Goal: Task Accomplishment & Management: Complete application form

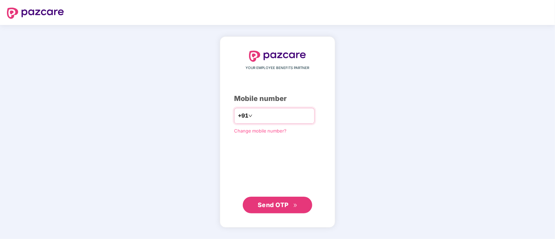
click at [254, 115] on input "number" at bounding box center [282, 115] width 57 height 11
type input "**********"
click at [255, 211] on button "Send OTP" at bounding box center [277, 205] width 69 height 17
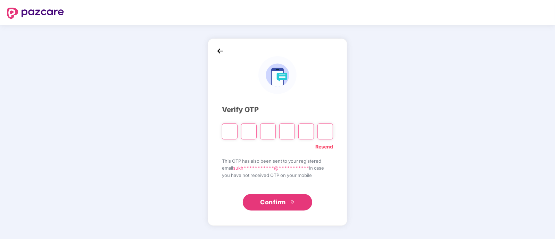
paste input "*"
type input "*"
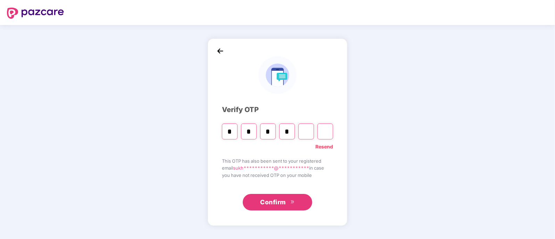
type input "*"
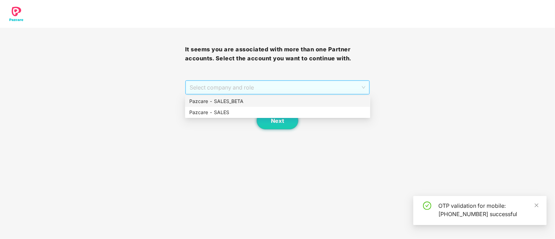
click at [252, 89] on span "Select company and role" at bounding box center [278, 87] width 176 height 13
click at [246, 114] on div "Pazcare - SALES" at bounding box center [277, 113] width 177 height 8
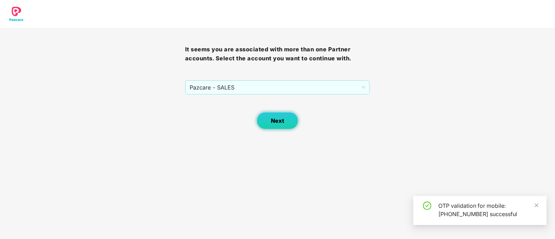
click at [295, 117] on button "Next" at bounding box center [278, 120] width 42 height 17
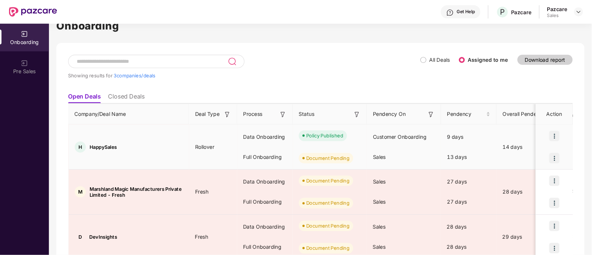
scroll to position [17, 0]
click at [335, 149] on div "Policy Published Document Pending" at bounding box center [308, 137] width 69 height 42
click at [521, 147] on img at bounding box center [520, 148] width 10 height 10
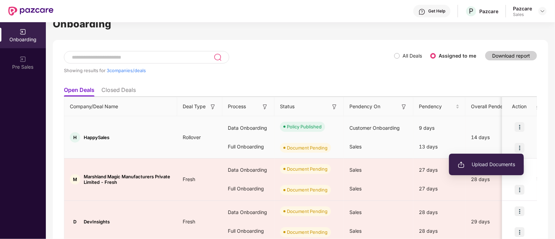
click at [497, 163] on span "Upload Documents" at bounding box center [486, 165] width 57 height 8
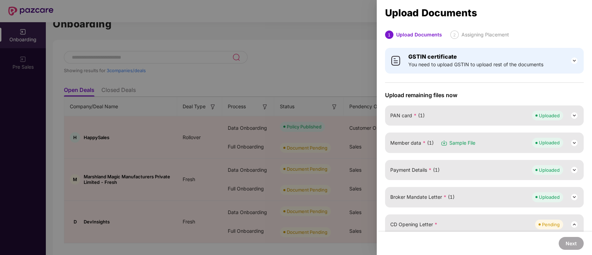
scroll to position [0, 0]
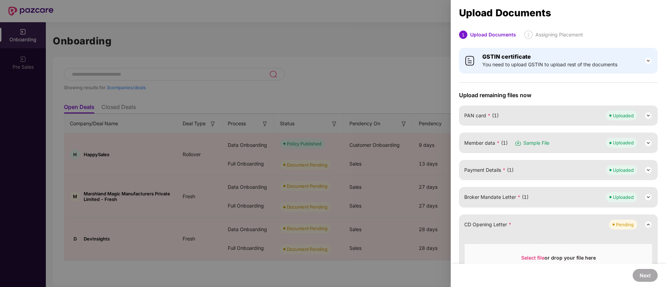
drag, startPoint x: 526, startPoint y: 0, endPoint x: 374, endPoint y: 142, distance: 207.4
click at [374, 142] on div at bounding box center [333, 143] width 666 height 287
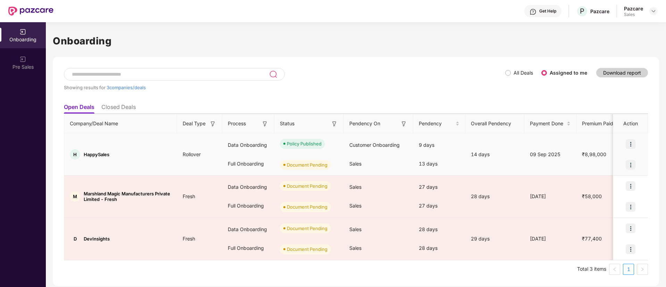
click at [555, 163] on img at bounding box center [631, 165] width 10 height 10
click at [555, 180] on span "Upload Documents" at bounding box center [598, 183] width 57 height 8
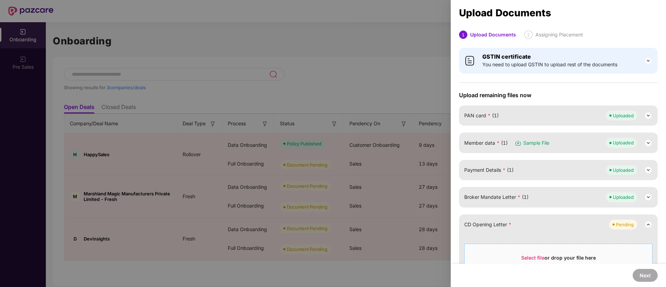
click at [522, 239] on div "Select file or drop your file here All file types are supported Max. File size …" at bounding box center [558, 266] width 188 height 44
click at [533, 239] on span "Select file" at bounding box center [532, 258] width 23 height 6
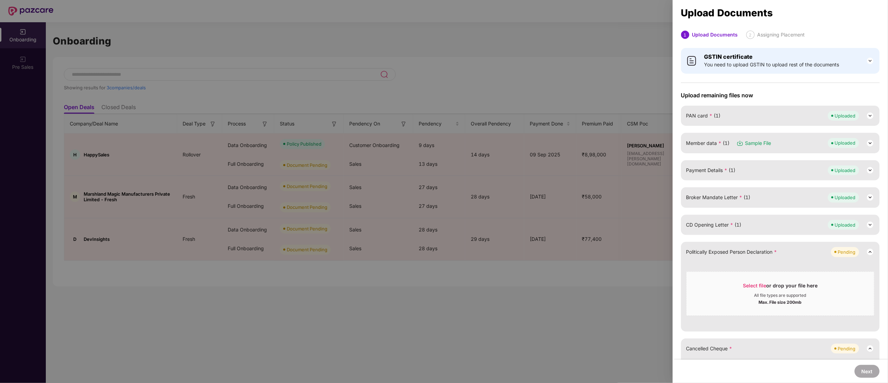
drag, startPoint x: 648, startPoint y: 0, endPoint x: 595, endPoint y: 219, distance: 225.4
click at [555, 219] on div at bounding box center [444, 191] width 888 height 383
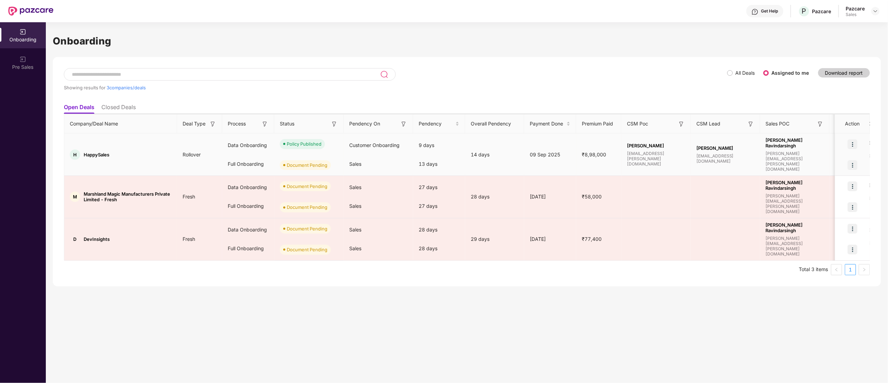
click at [555, 160] on div at bounding box center [853, 165] width 35 height 21
click at [555, 165] on img at bounding box center [853, 165] width 10 height 10
click at [555, 182] on span "Upload Documents" at bounding box center [820, 183] width 57 height 8
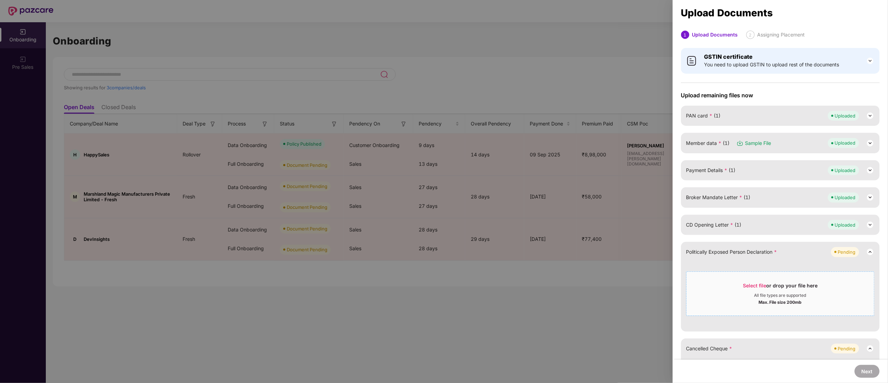
click at [555, 239] on span "Select file" at bounding box center [754, 285] width 23 height 6
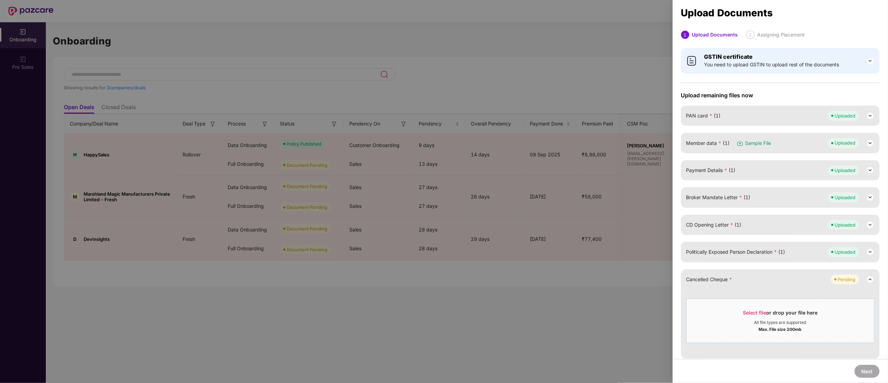
click at [555, 239] on span "Select file or drop your file here All file types are supported Max. File size …" at bounding box center [781, 320] width 188 height 33
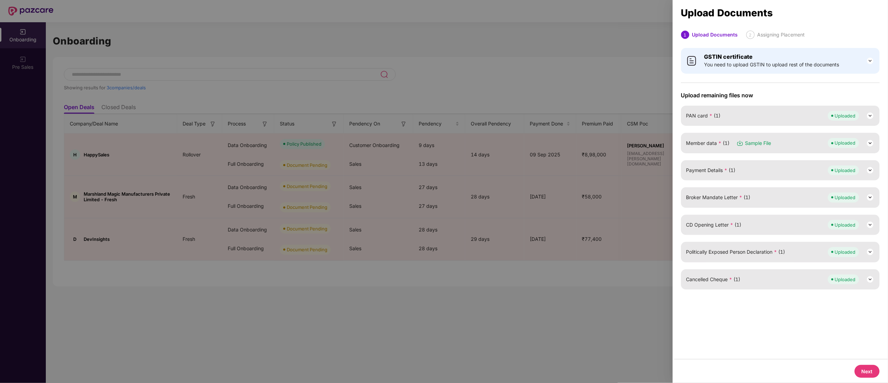
click at [555, 239] on button "Next" at bounding box center [867, 371] width 25 height 13
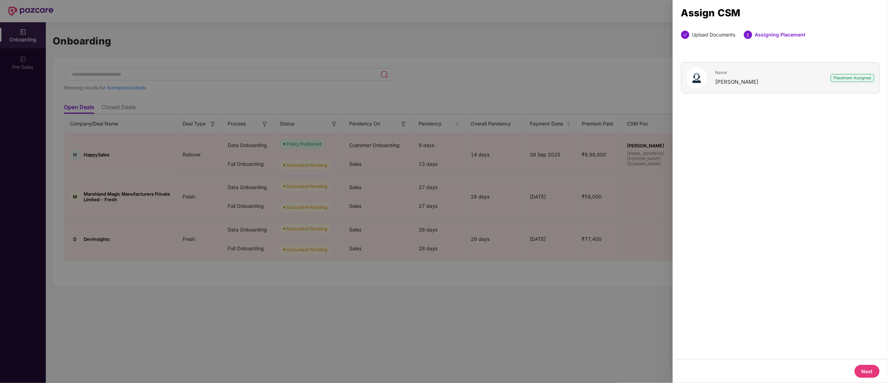
click at [555, 75] on div "Placement Assigned" at bounding box center [853, 78] width 44 height 8
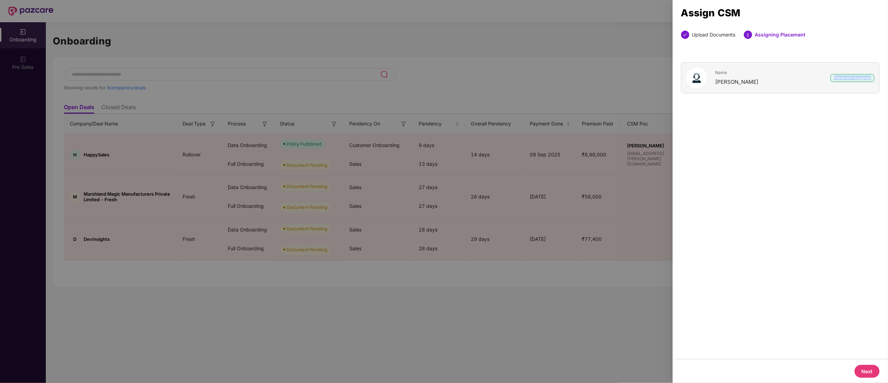
click at [555, 239] on button "Next" at bounding box center [867, 371] width 25 height 13
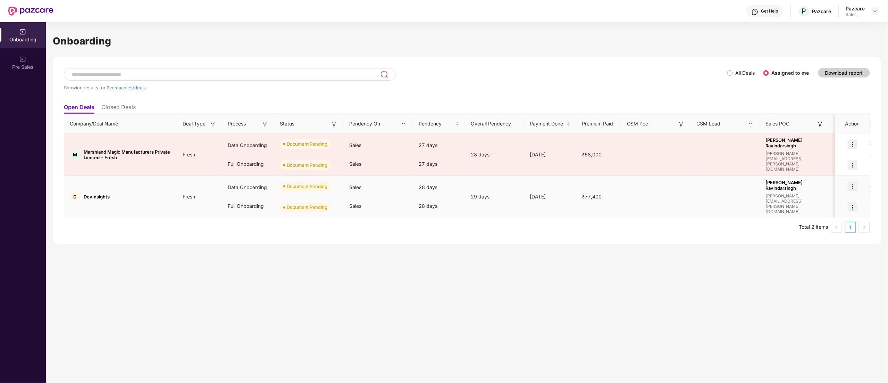
click at [555, 184] on img at bounding box center [853, 186] width 10 height 10
click at [555, 204] on span "Upload Documents" at bounding box center [820, 205] width 57 height 8
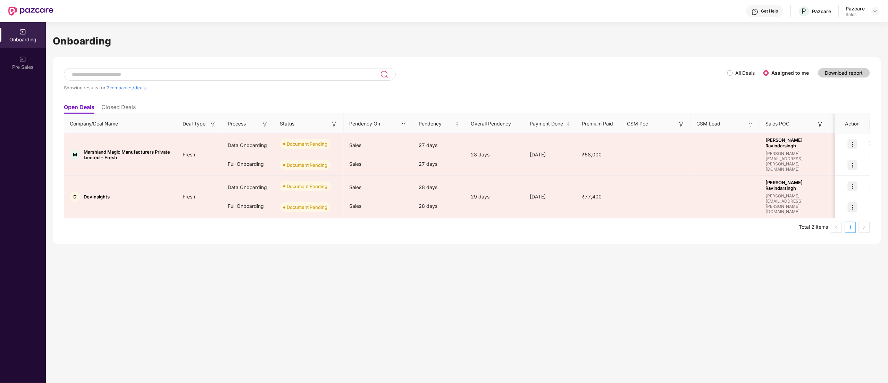
click at [555, 219] on div "Company/Deal Name Deal Type Process Status Pendency On Pendency Overall Pendenc…" at bounding box center [467, 173] width 806 height 119
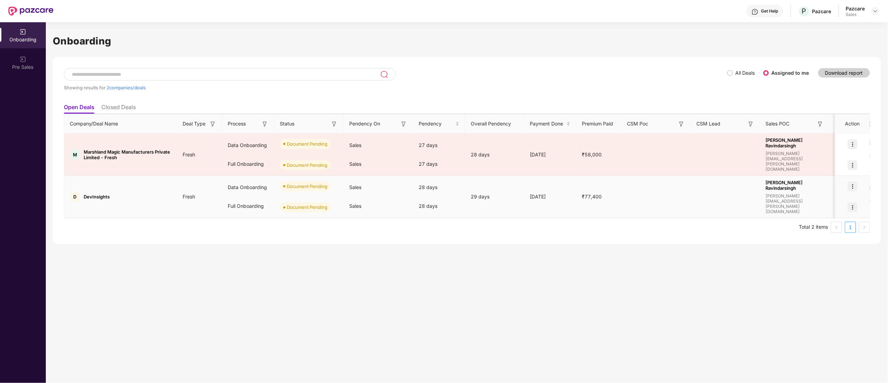
click at [555, 183] on img at bounding box center [853, 186] width 10 height 10
click at [555, 200] on li "Upload Documents" at bounding box center [820, 204] width 75 height 15
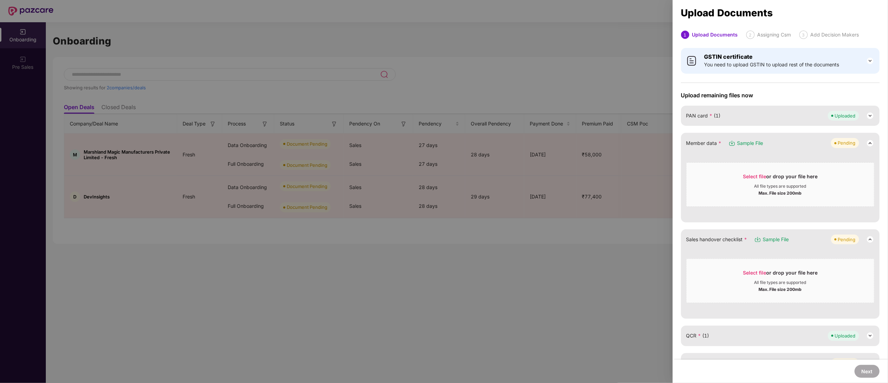
click at [555, 116] on div "PAN card * (1) Uploaded" at bounding box center [781, 116] width 188 height 10
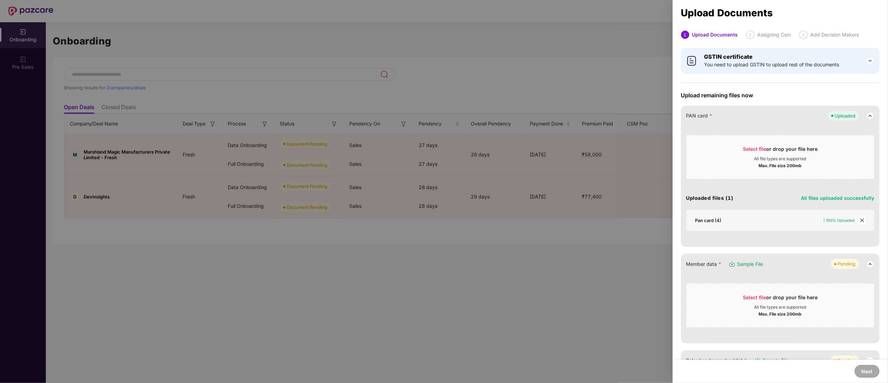
click at [555, 219] on icon "close" at bounding box center [863, 220] width 4 height 4
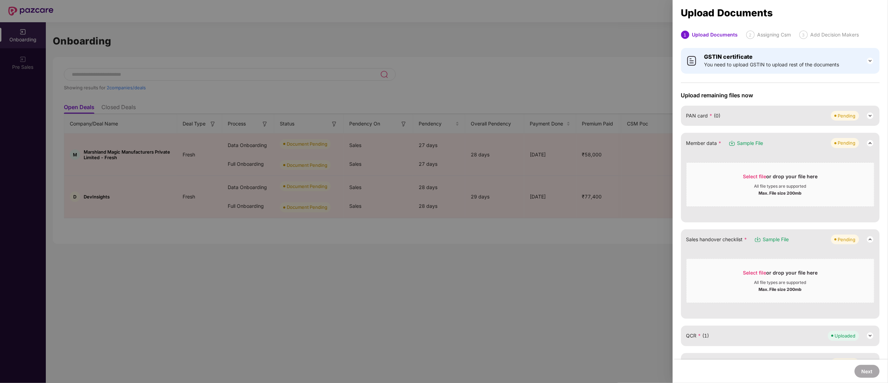
click at [555, 72] on div "GSTIN certificate You need to upload GSTIN to upload rest of the documents" at bounding box center [780, 61] width 199 height 26
click at [555, 59] on img at bounding box center [870, 61] width 8 height 8
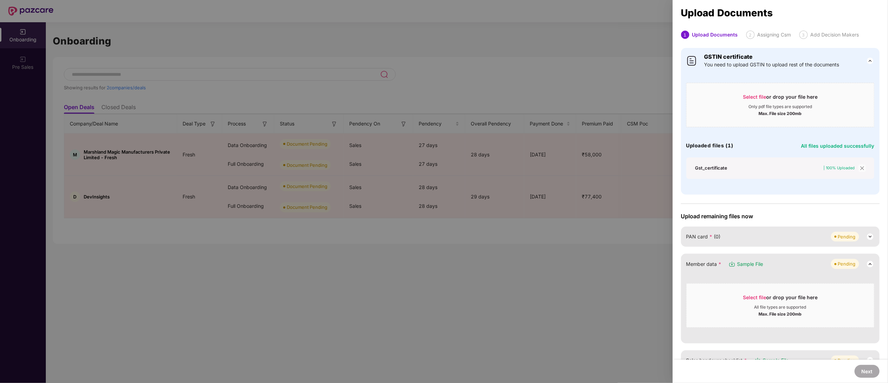
click at [555, 168] on icon "close" at bounding box center [863, 168] width 4 height 4
click at [555, 235] on div "PAN card * (0) Pending" at bounding box center [781, 237] width 188 height 10
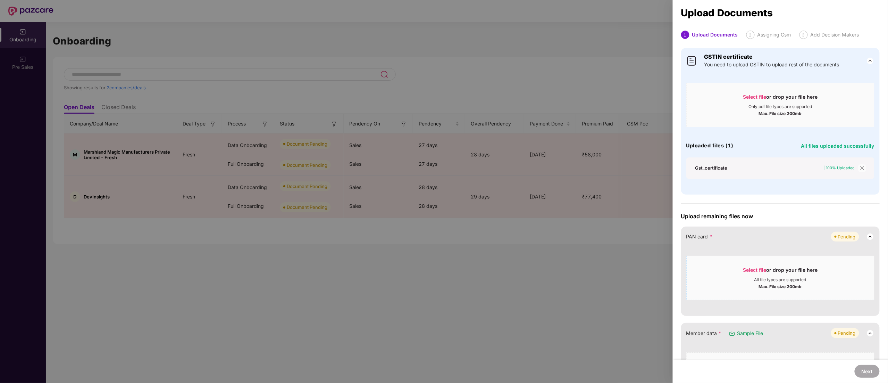
click at [555, 239] on span "Select file" at bounding box center [754, 270] width 23 height 6
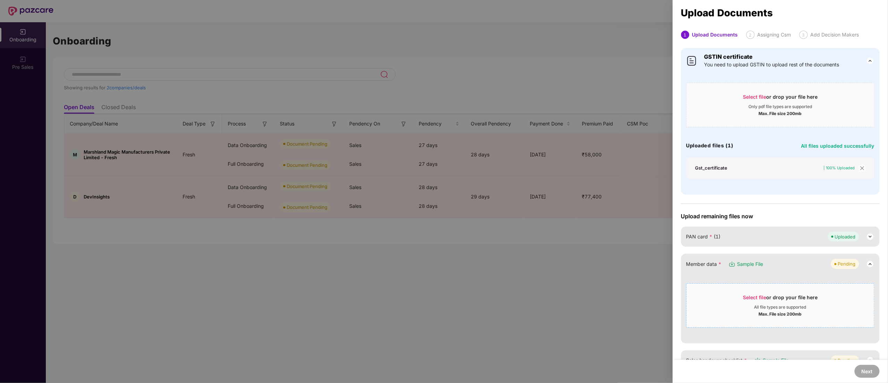
click at [555, 239] on div "Select file or drop your file here" at bounding box center [780, 299] width 75 height 10
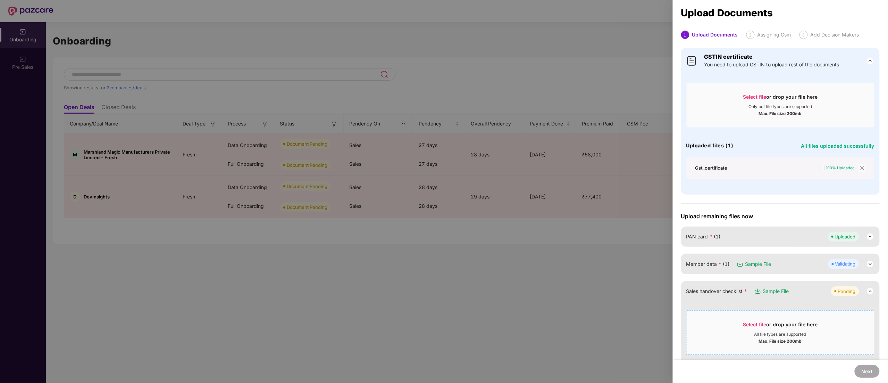
click at [555, 239] on span "Select file or drop your file here All file types are supported Max. File size …" at bounding box center [781, 332] width 188 height 33
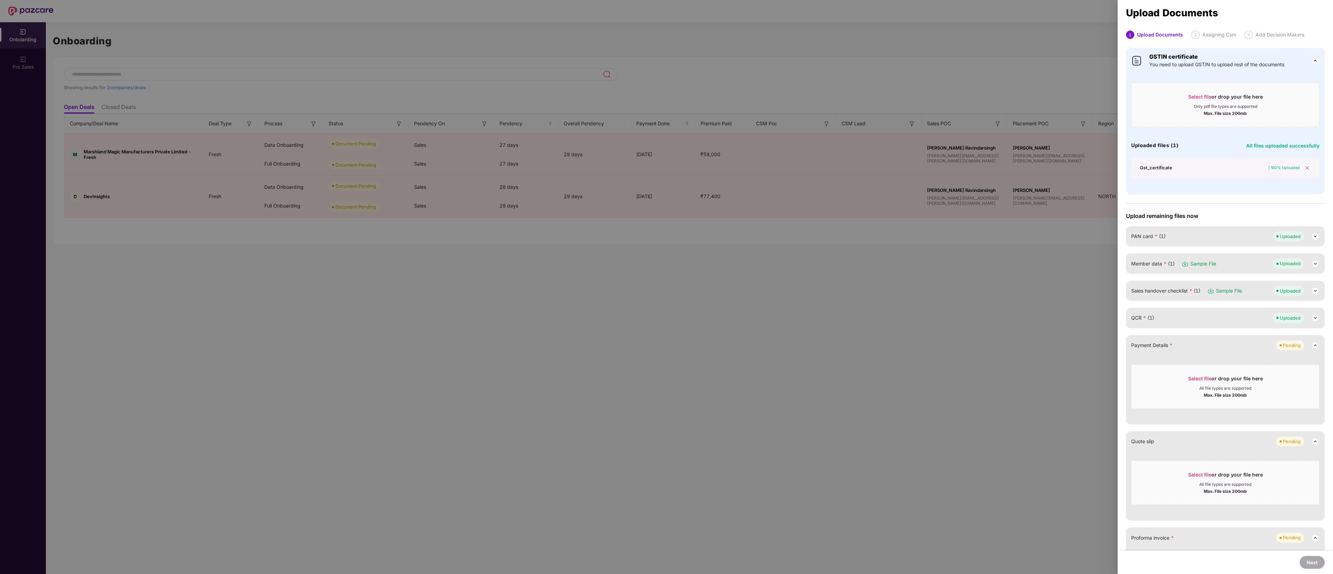
drag, startPoint x: 888, startPoint y: 1, endPoint x: 898, endPoint y: 307, distance: 305.7
click at [555, 239] on div at bounding box center [666, 287] width 1333 height 574
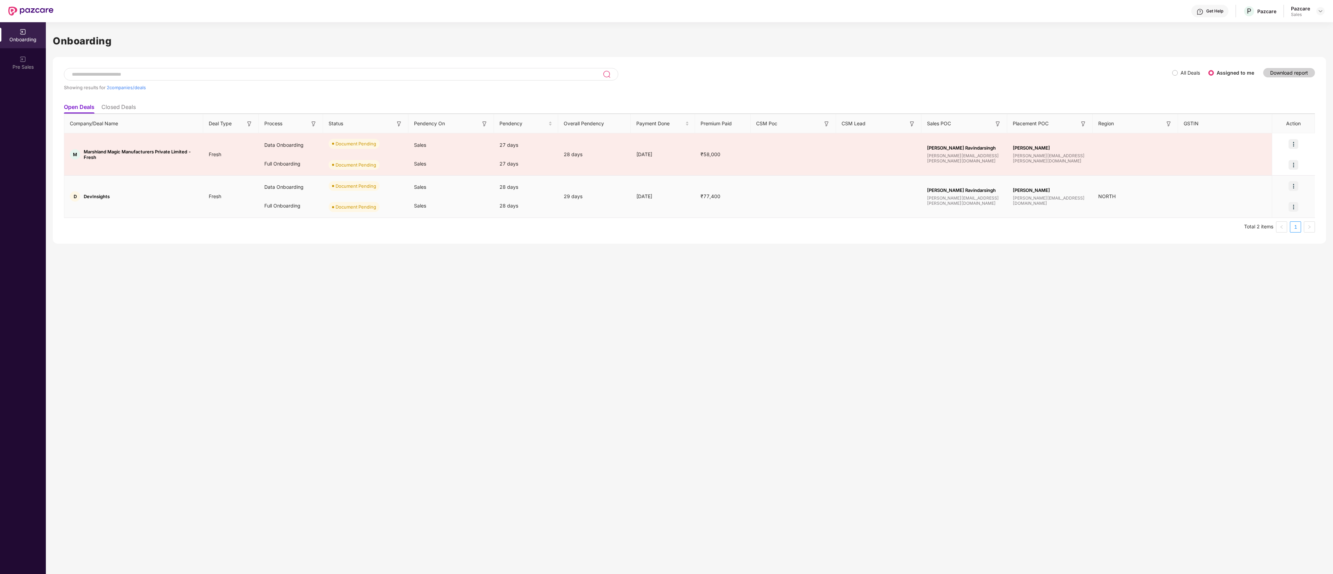
click at [555, 190] on img at bounding box center [1293, 186] width 10 height 10
click at [555, 202] on span "Upload Documents" at bounding box center [1260, 206] width 57 height 8
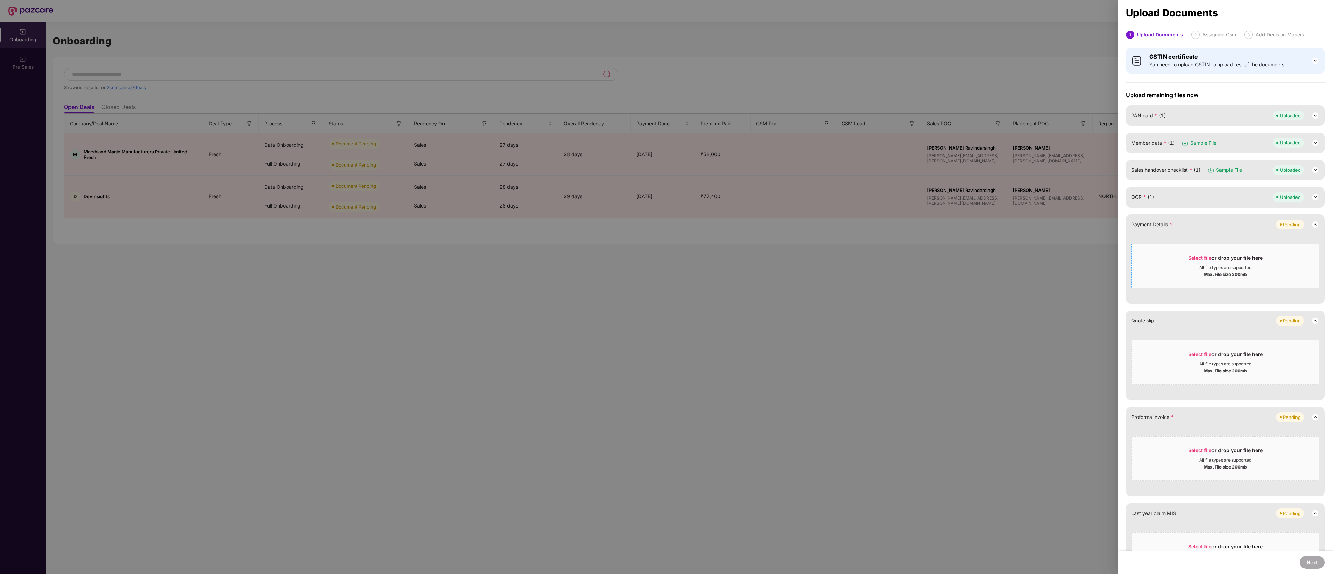
click at [555, 239] on div "Select file or drop your file here" at bounding box center [1225, 260] width 75 height 10
click at [555, 239] on div "Select file or drop your file here All file types are supported Max. File size …" at bounding box center [1225, 459] width 188 height 44
click at [555, 239] on span "Select file" at bounding box center [1199, 451] width 23 height 6
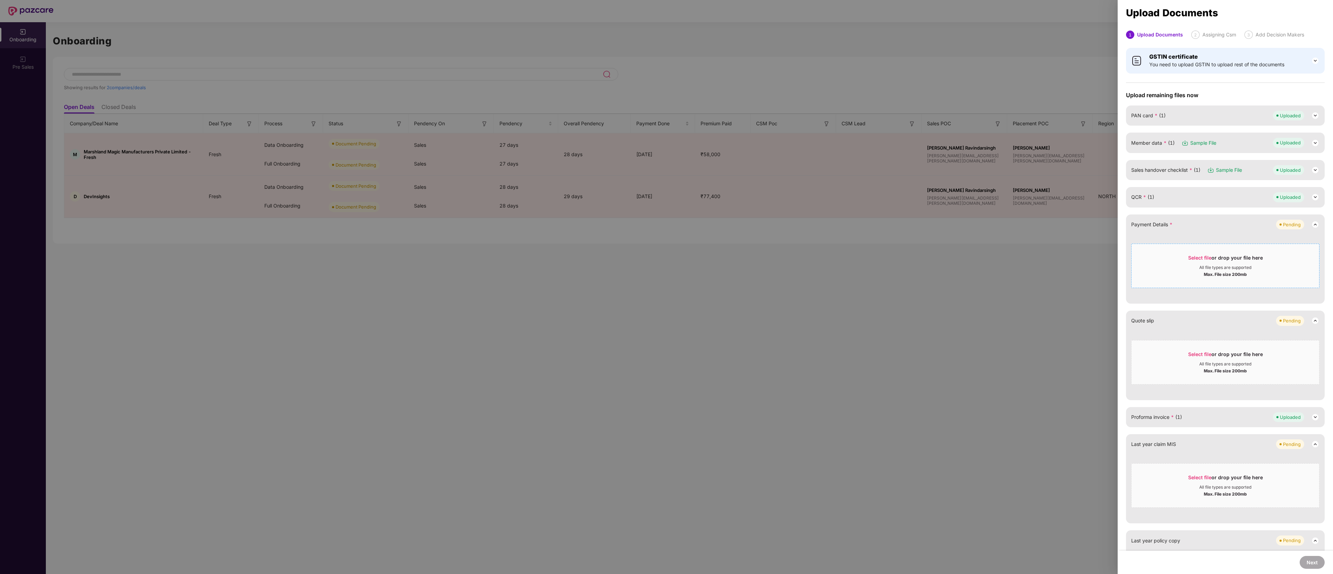
click at [555, 239] on span "Select file" at bounding box center [1199, 258] width 23 height 6
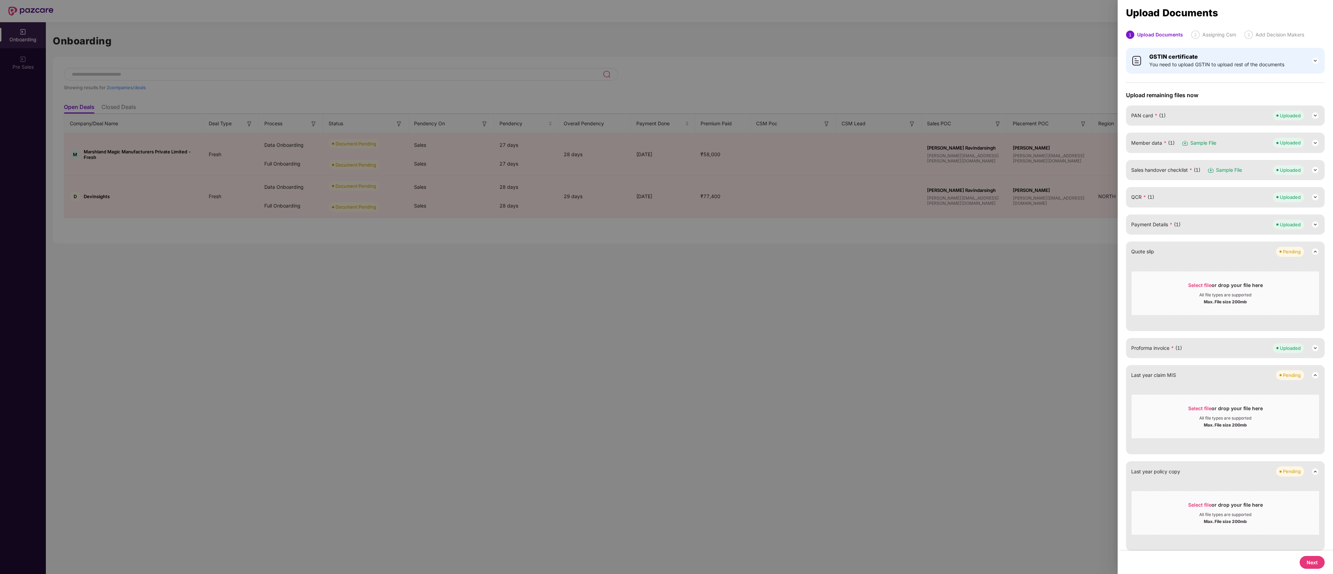
click at [555, 239] on button "Next" at bounding box center [1311, 562] width 25 height 13
select select "**********"
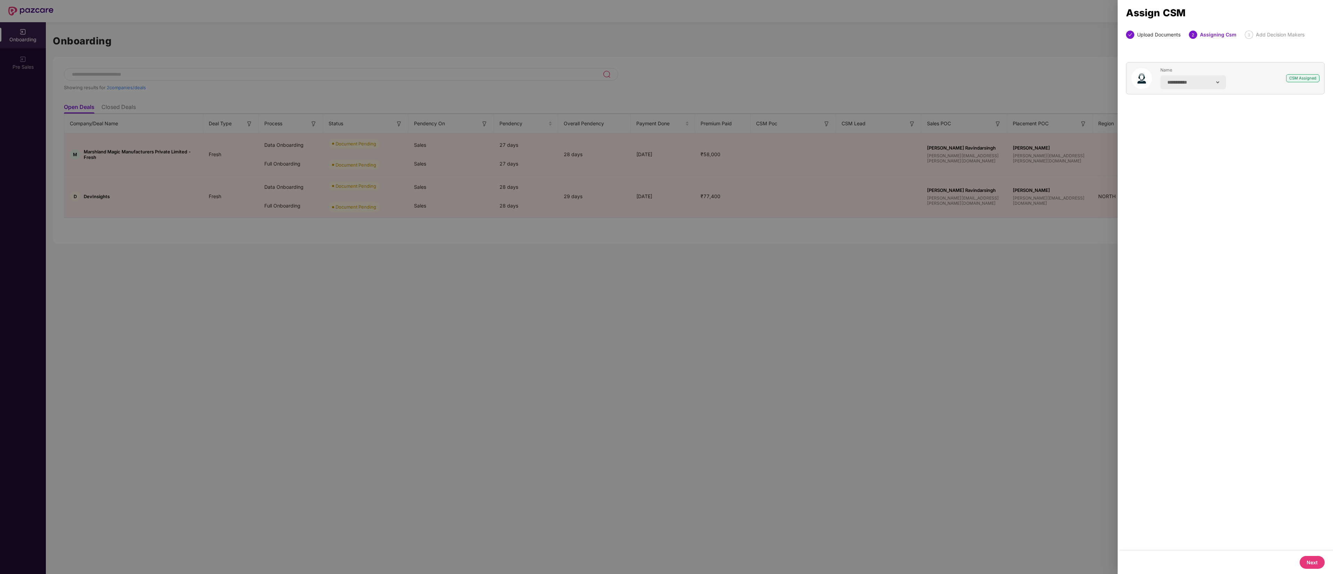
click at [555, 239] on button "Next" at bounding box center [1311, 562] width 25 height 13
click at [555, 73] on button "+ Add Manually" at bounding box center [1298, 71] width 51 height 14
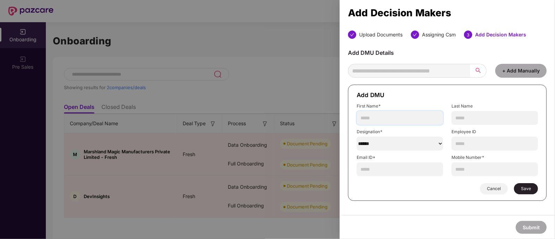
drag, startPoint x: 1247, startPoint y: 2, endPoint x: 371, endPoint y: 118, distance: 883.7
click at [371, 118] on input "text" at bounding box center [400, 118] width 86 height 14
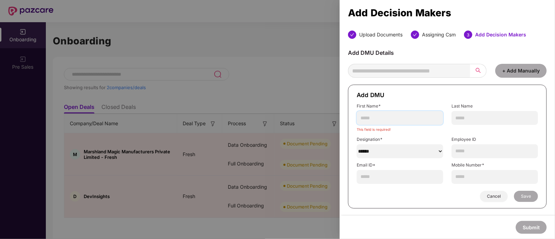
paste input "**********"
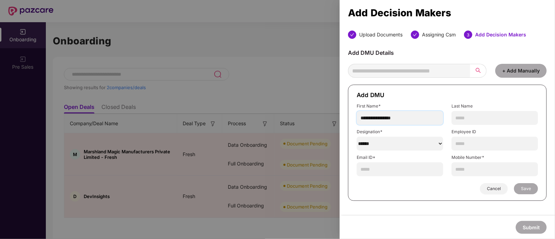
drag, startPoint x: 378, startPoint y: 118, endPoint x: 459, endPoint y: 126, distance: 81.6
click at [459, 126] on form "**********" at bounding box center [447, 143] width 199 height 116
type input "******"
paste input "**********"
click at [455, 119] on input "**********" at bounding box center [494, 118] width 86 height 14
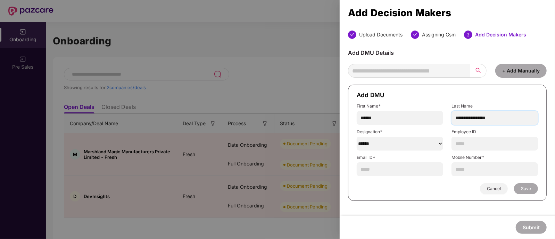
drag, startPoint x: 474, startPoint y: 119, endPoint x: 447, endPoint y: 119, distance: 27.1
click at [447, 119] on div "**********" at bounding box center [494, 114] width 95 height 22
type input "**********"
click at [379, 140] on select "******" at bounding box center [400, 144] width 86 height 14
select select "********"
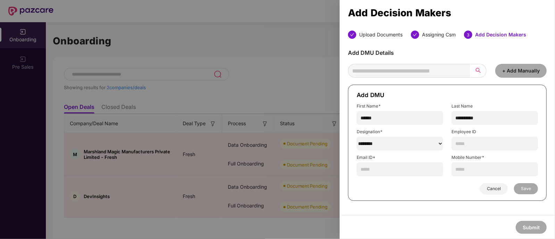
click at [357, 137] on select "******" at bounding box center [400, 144] width 86 height 14
click at [477, 141] on input "text" at bounding box center [494, 144] width 86 height 14
click at [397, 174] on input "text" at bounding box center [400, 170] width 86 height 14
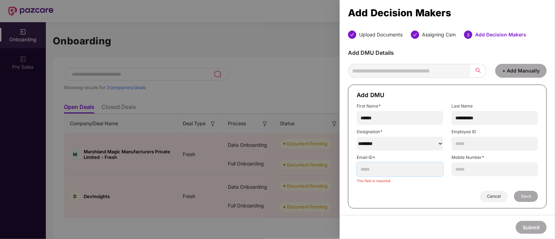
paste input "**********"
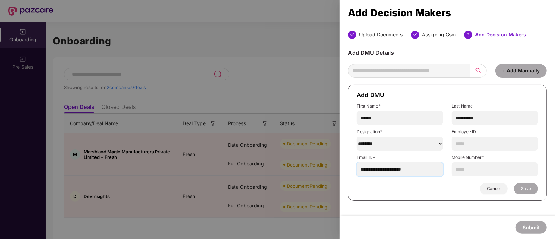
type input "**********"
click at [463, 171] on input "text" at bounding box center [494, 170] width 86 height 14
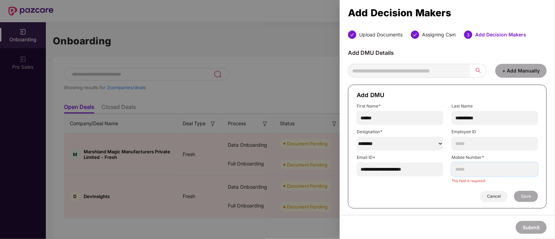
paste input "**********"
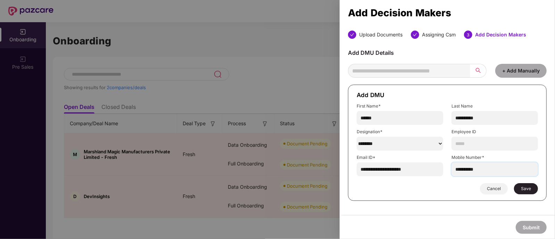
type input "**********"
click at [537, 185] on div "Cancel Save" at bounding box center [447, 188] width 181 height 11
click at [531, 186] on button "Save" at bounding box center [526, 188] width 24 height 11
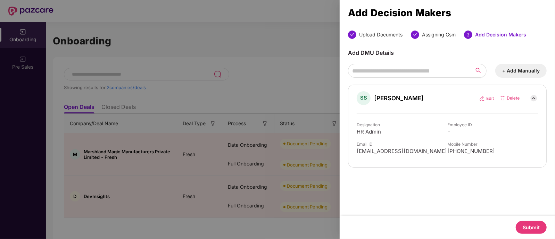
click at [534, 229] on button "Submit" at bounding box center [531, 227] width 31 height 13
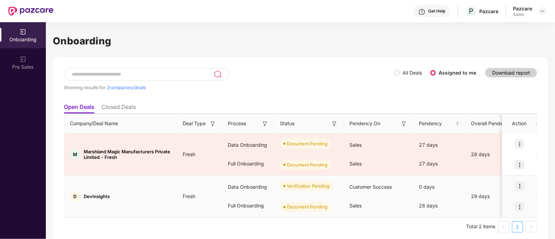
click at [522, 203] on img at bounding box center [520, 207] width 10 height 10
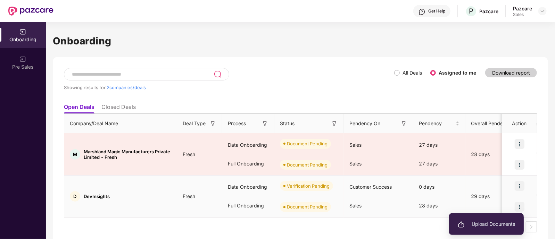
click at [490, 223] on span "Upload Documents" at bounding box center [486, 225] width 57 height 8
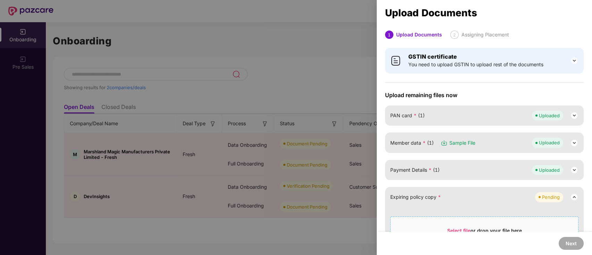
drag, startPoint x: 539, startPoint y: 0, endPoint x: 443, endPoint y: 224, distance: 243.4
click at [443, 224] on span "Select file or drop your file here All file types are supported Max. File size …" at bounding box center [485, 238] width 188 height 33
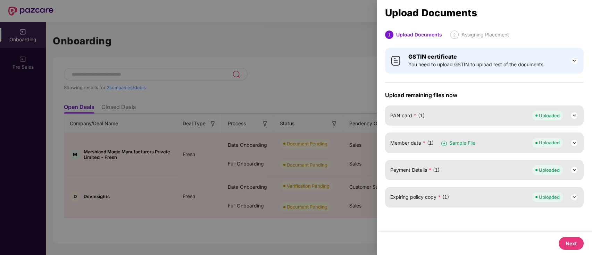
click at [555, 239] on button "Next" at bounding box center [571, 243] width 25 height 13
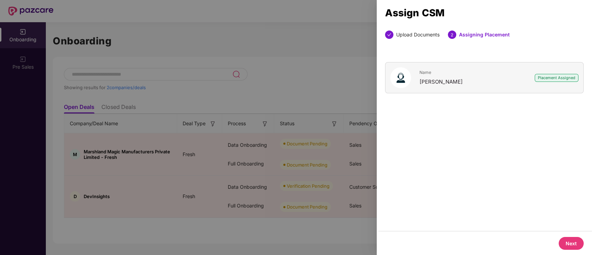
click at [555, 239] on button "Next" at bounding box center [571, 243] width 25 height 13
